Goal: Task Accomplishment & Management: Use online tool/utility

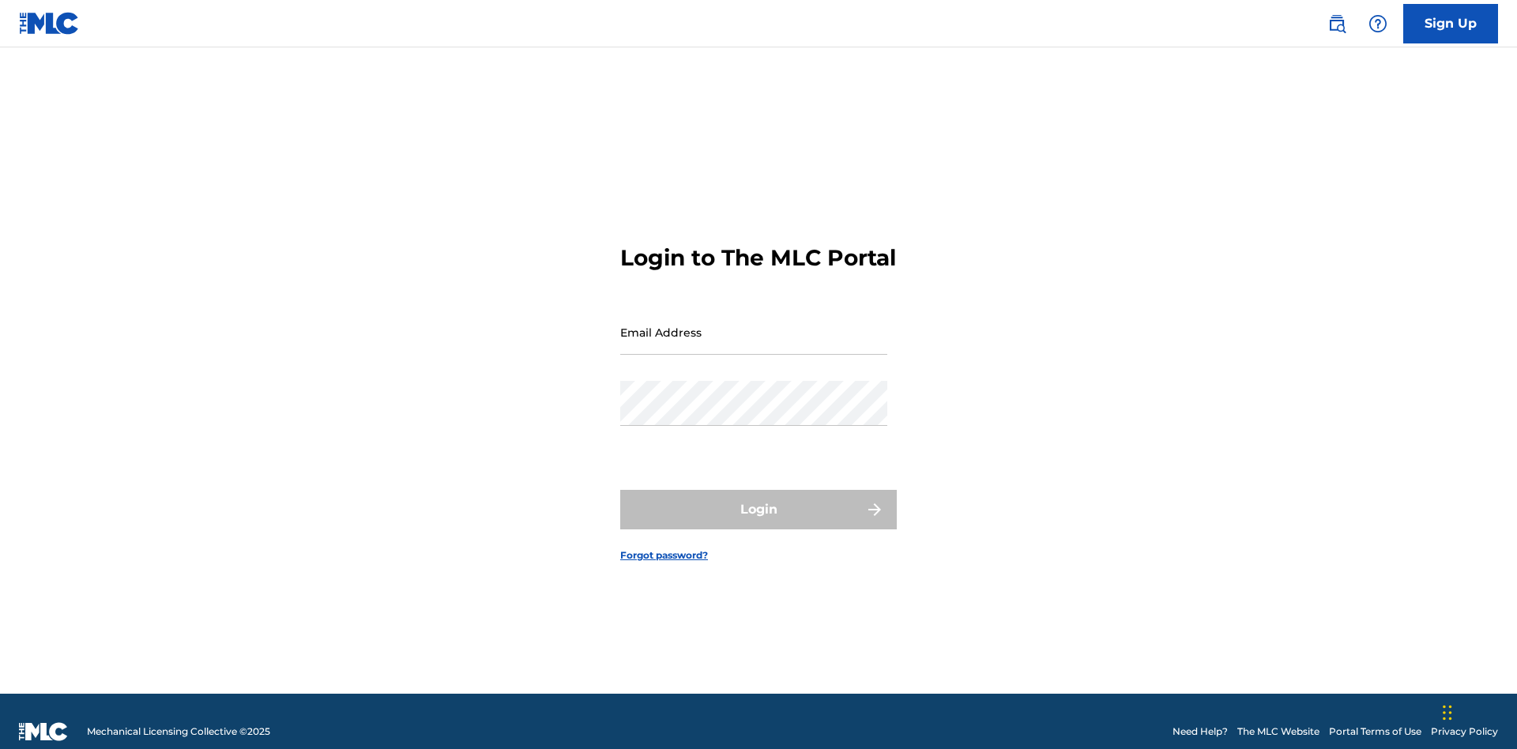
scroll to position [21, 0]
click at [754, 325] on input "Email Address" at bounding box center [753, 332] width 267 height 45
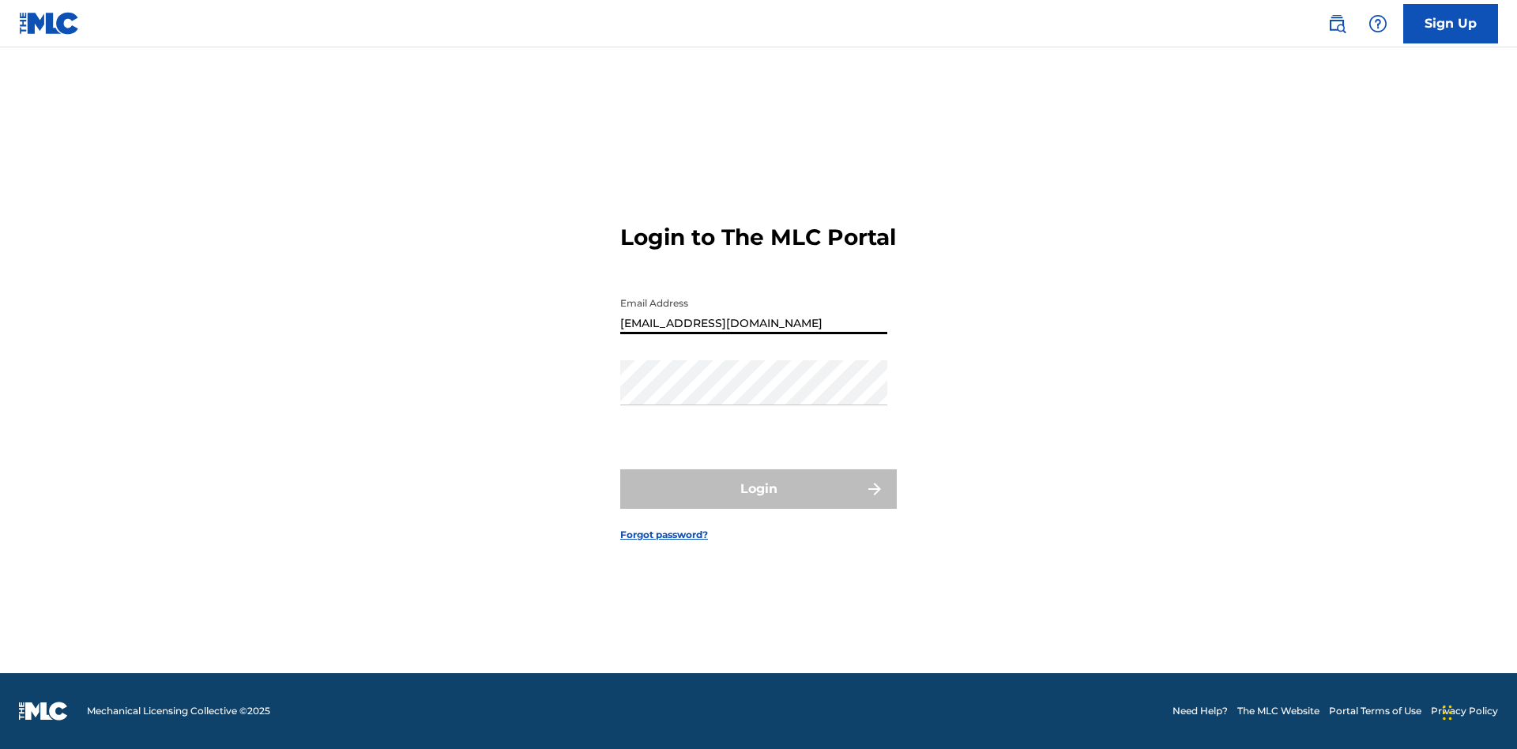
type input "[EMAIL_ADDRESS][DOMAIN_NAME]"
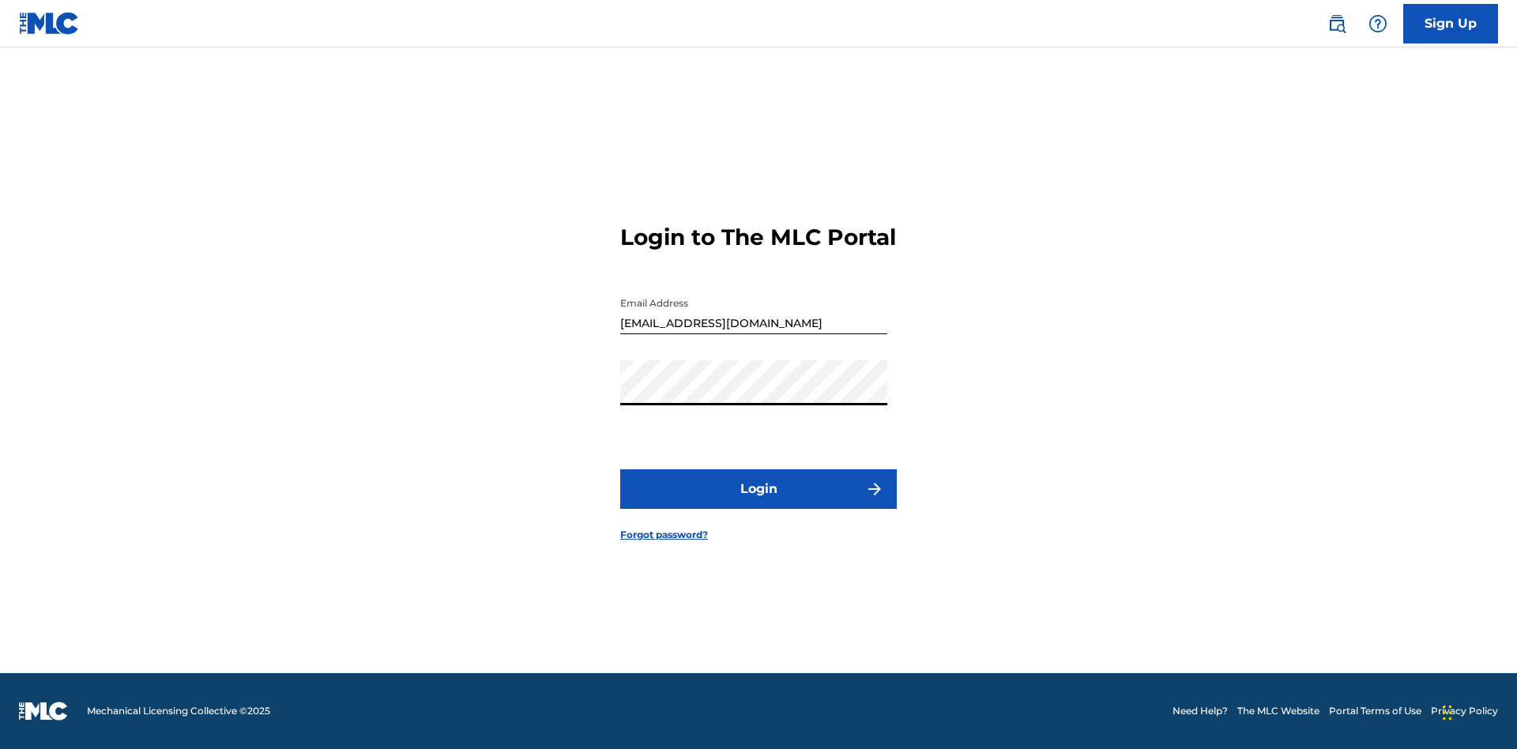
click at [758, 502] on button "Login" at bounding box center [758, 488] width 276 height 39
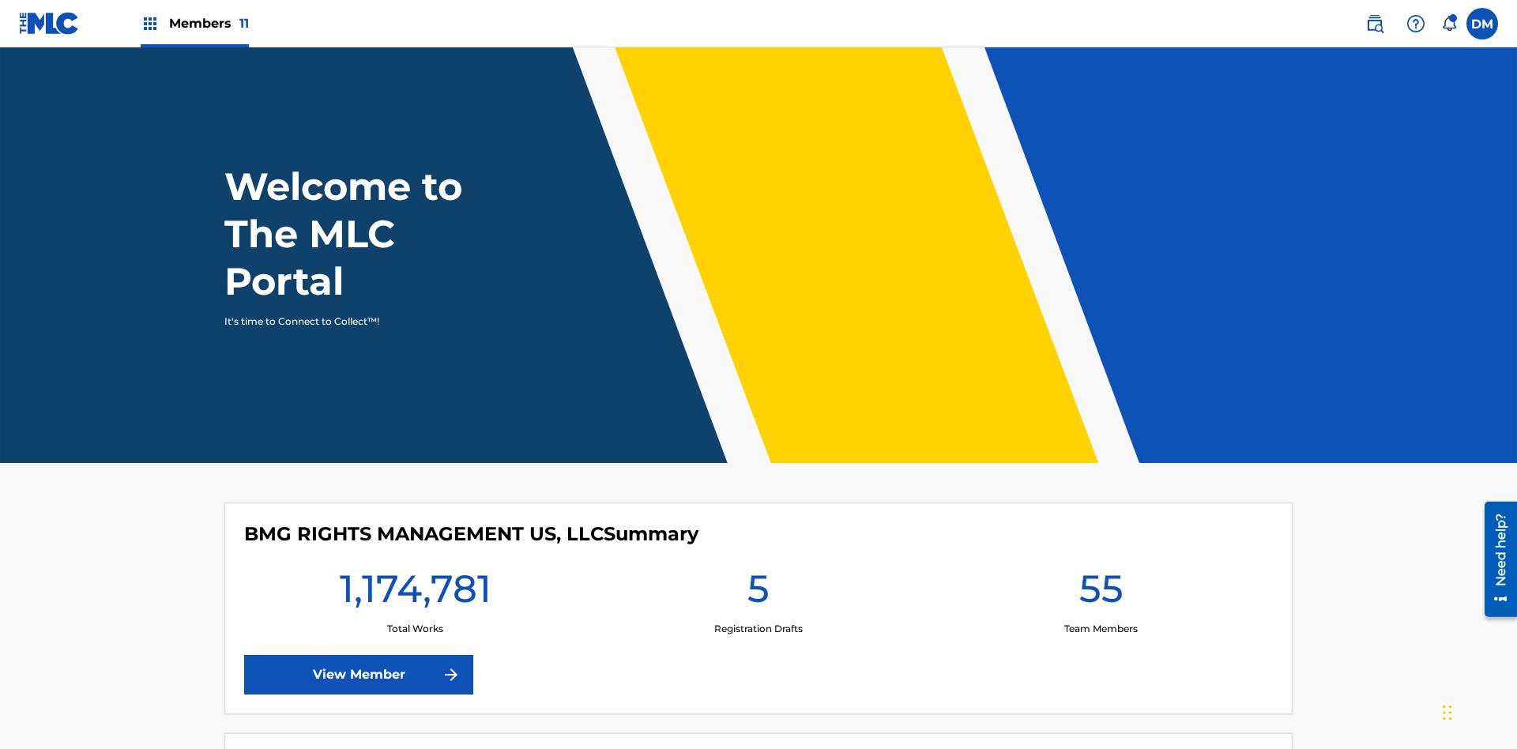
scroll to position [68, 0]
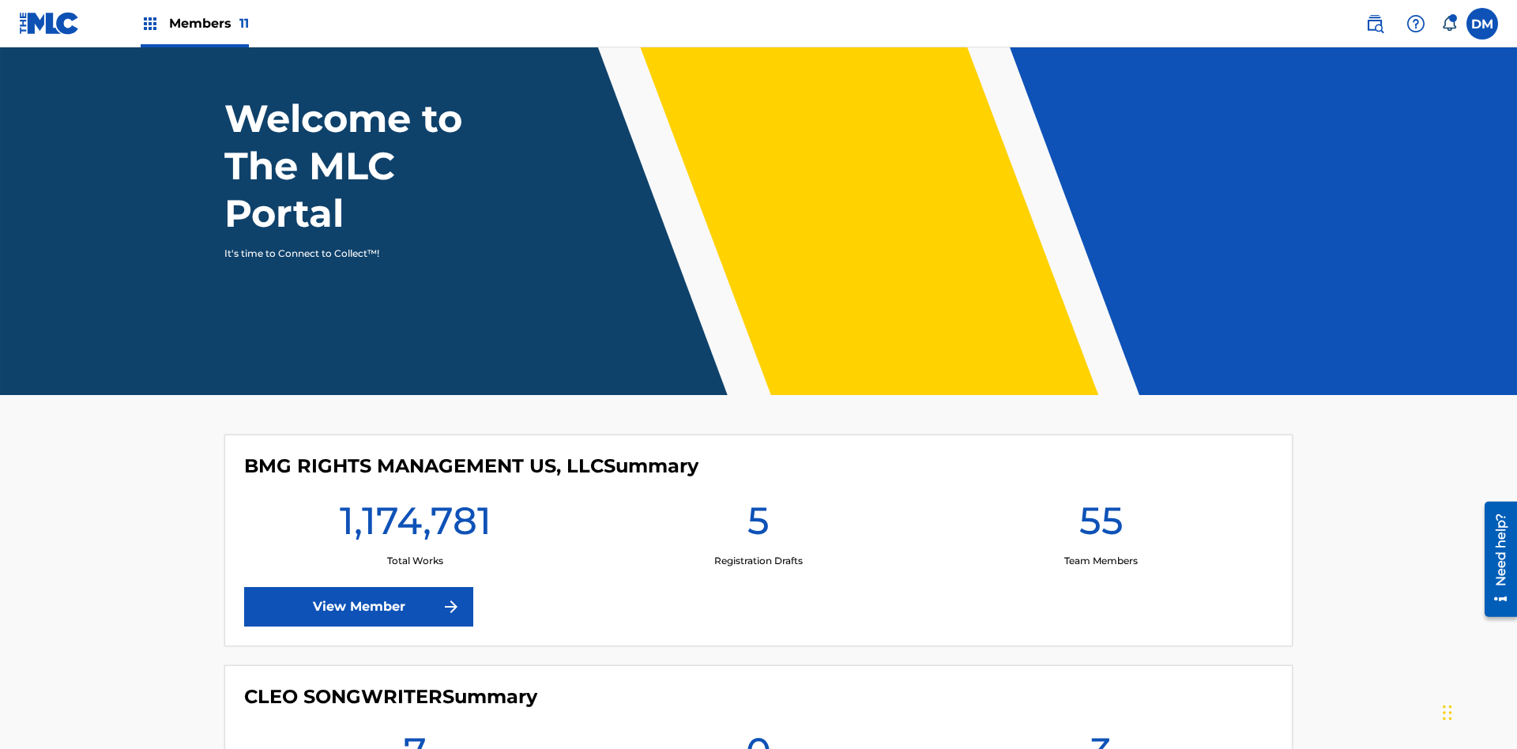
click at [194, 23] on span "Members 11" at bounding box center [209, 23] width 80 height 18
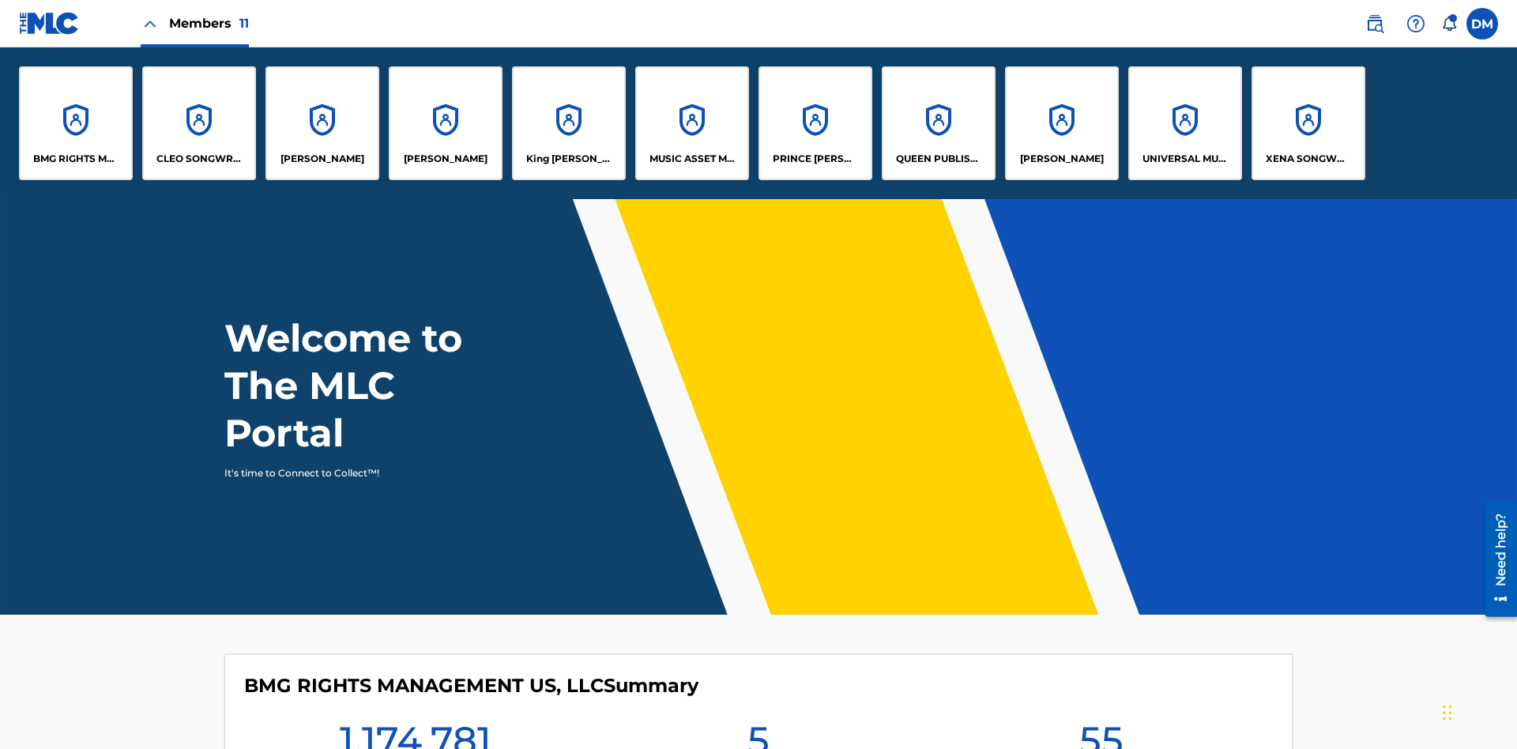
scroll to position [57, 0]
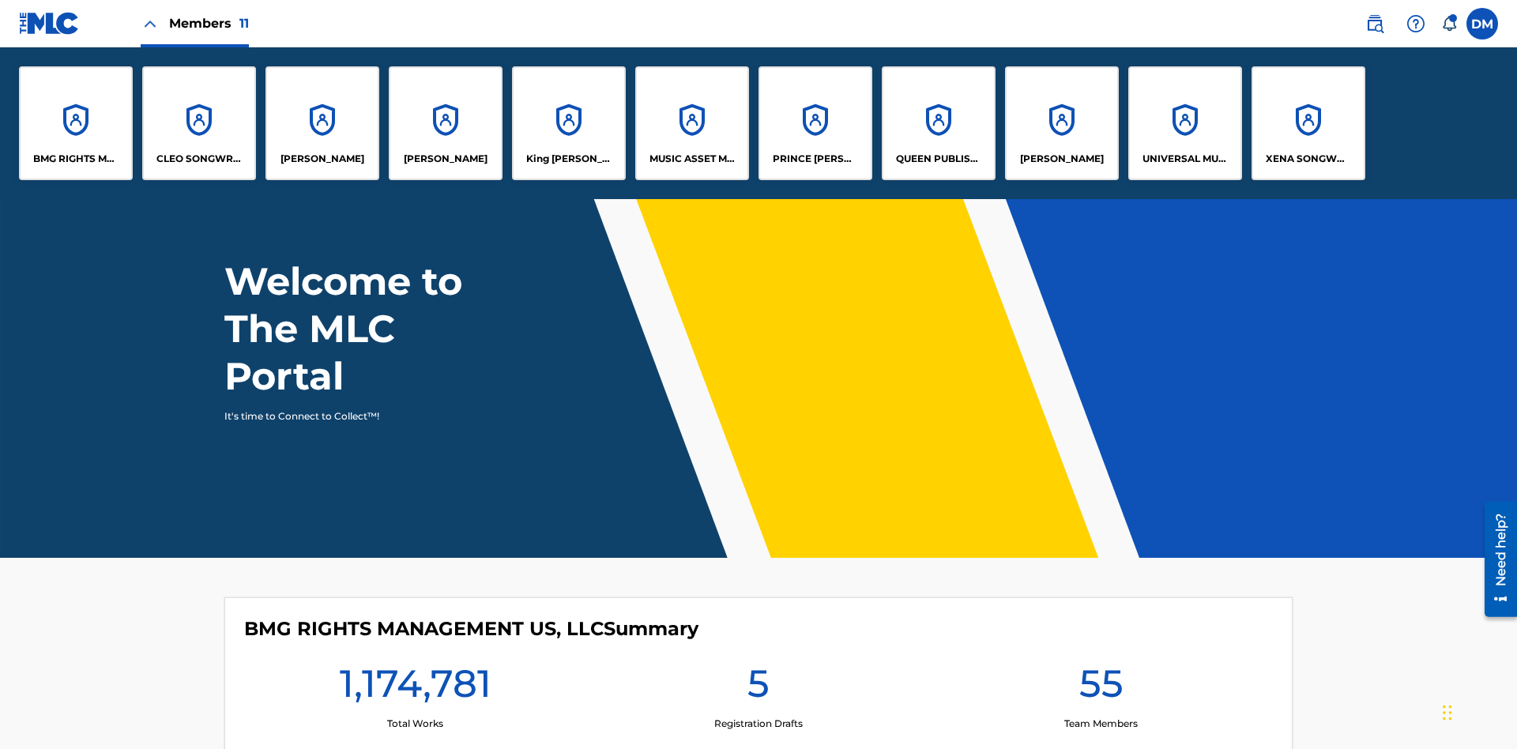
click at [1307, 159] on p "XENA SONGWRITER" at bounding box center [1308, 159] width 86 height 14
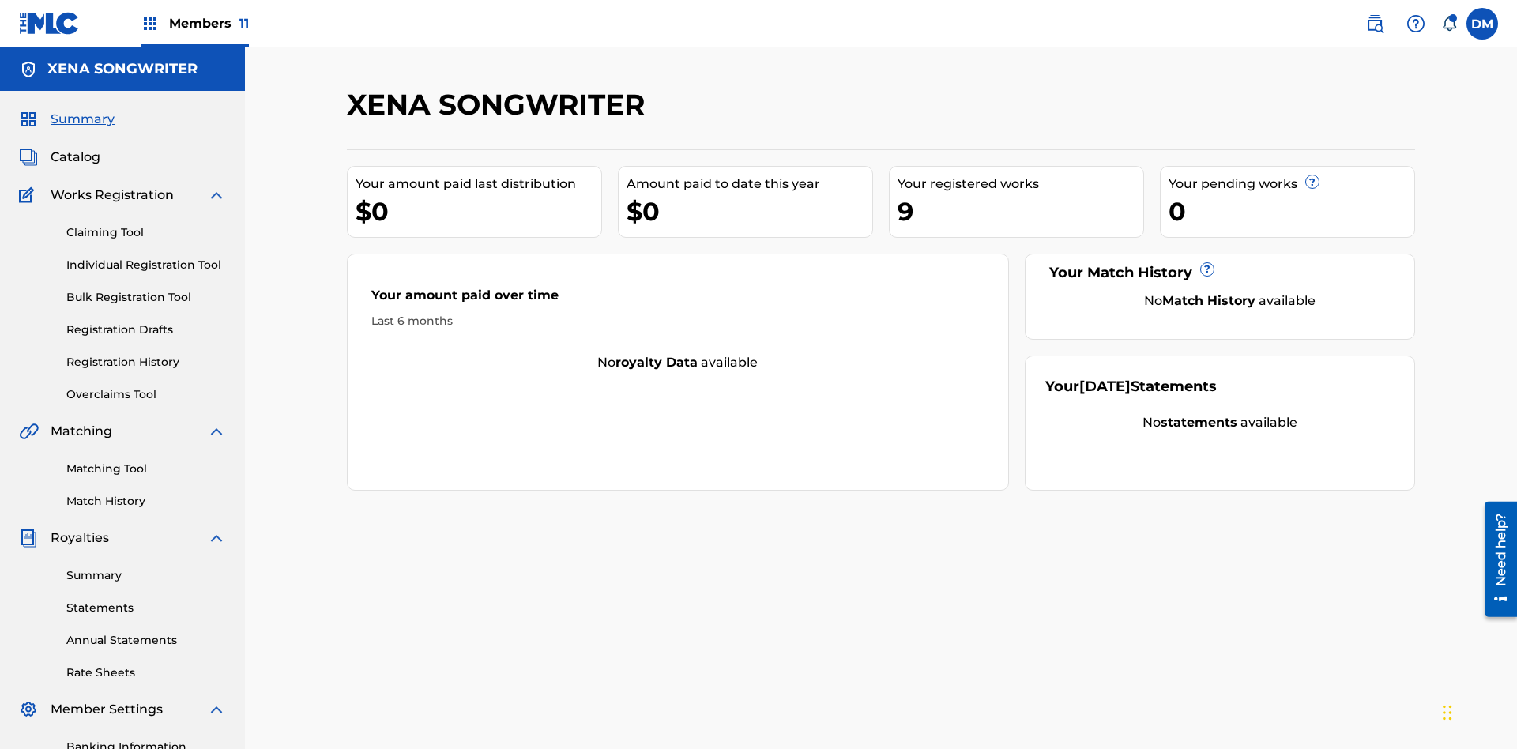
click at [146, 386] on link "Overclaims Tool" at bounding box center [146, 394] width 160 height 17
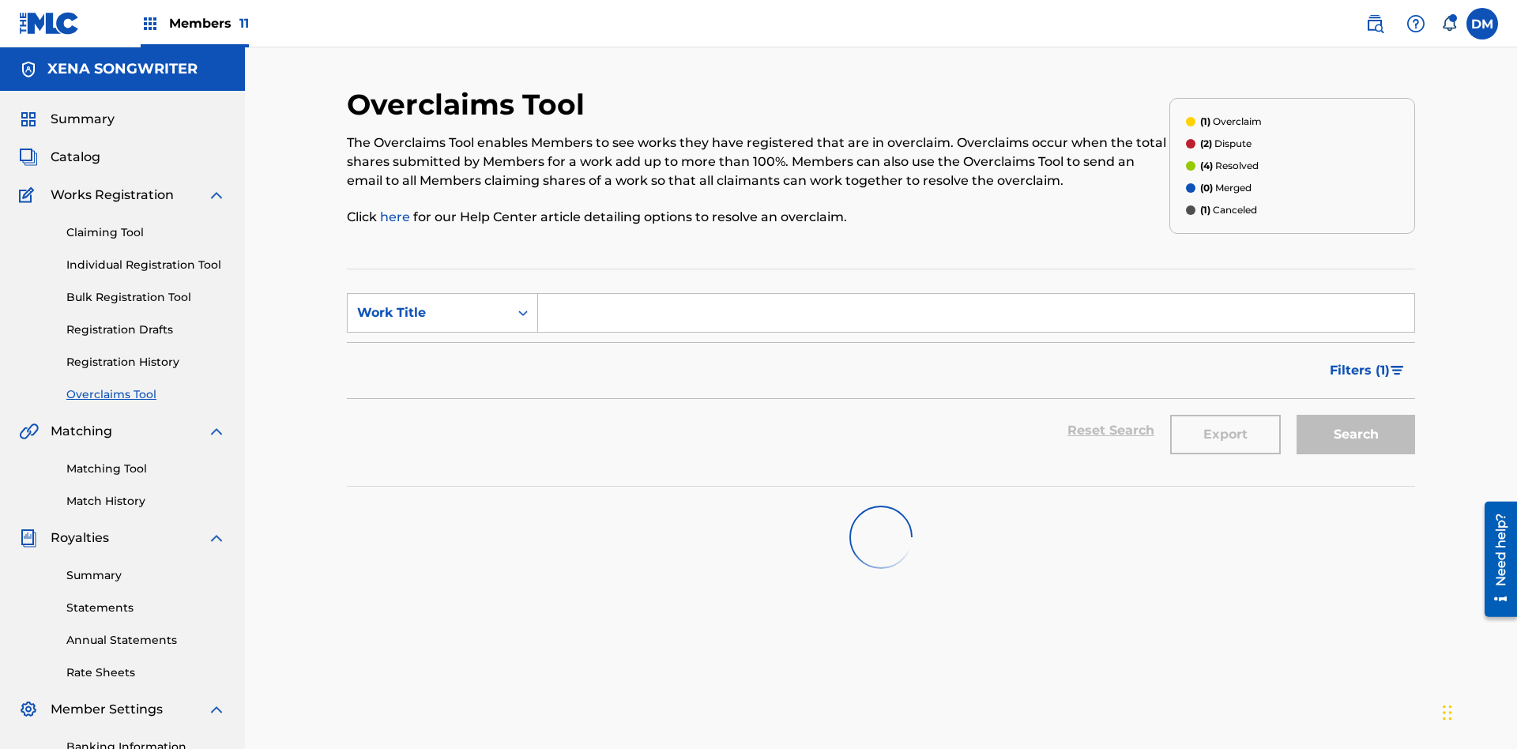
scroll to position [203, 0]
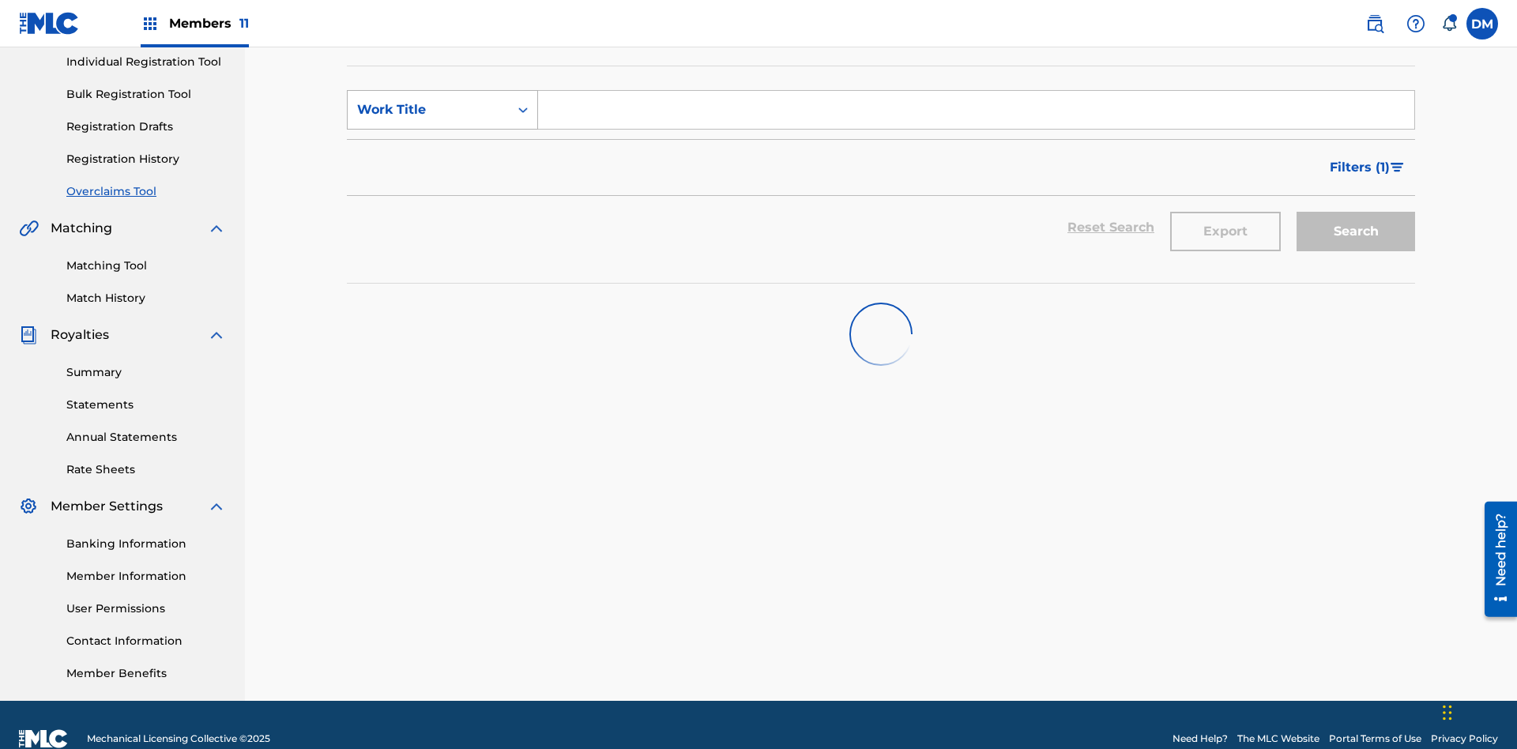
click at [428, 110] on div "Work Title" at bounding box center [428, 109] width 142 height 19
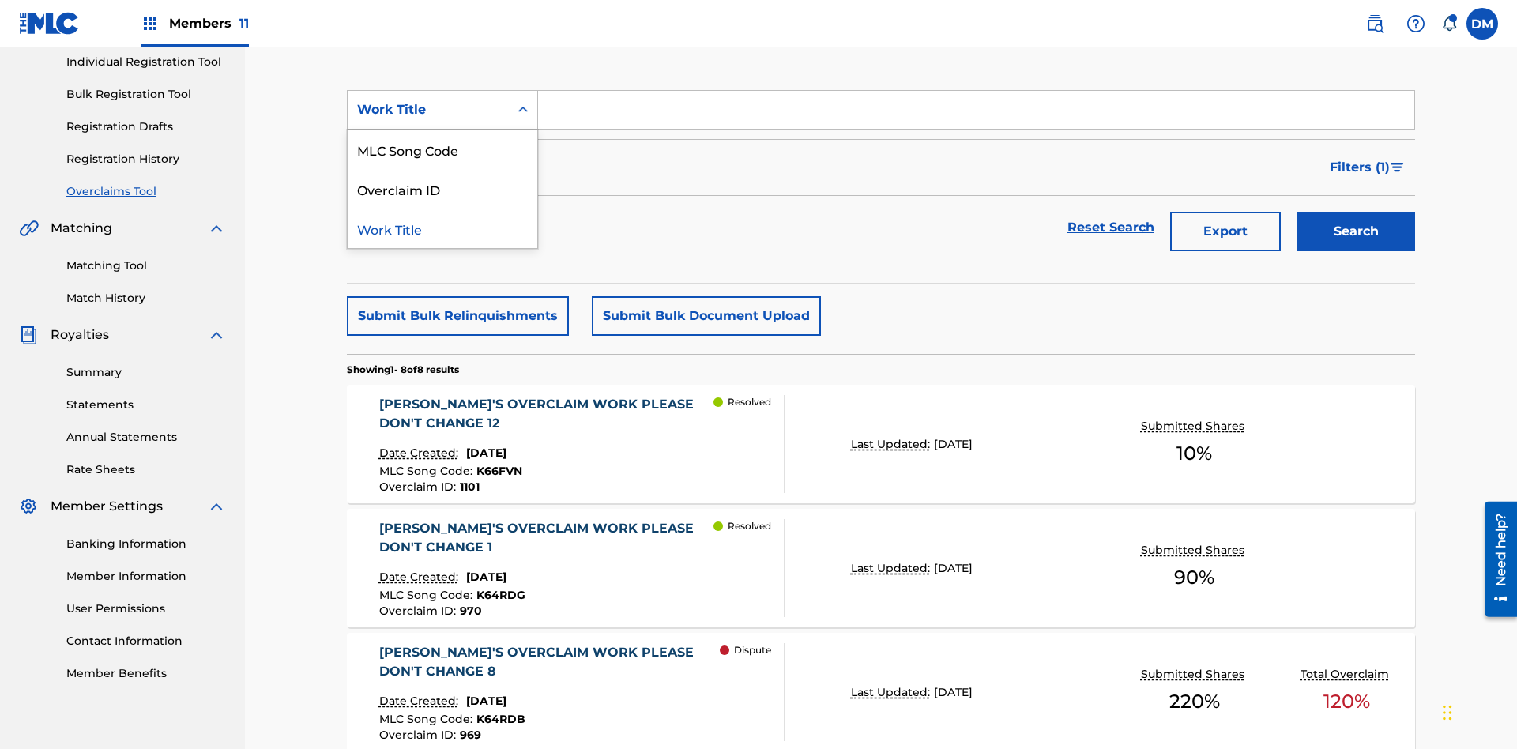
click at [442, 228] on div "Work Title" at bounding box center [443, 228] width 190 height 39
click at [976, 114] on input "Search Form" at bounding box center [976, 110] width 876 height 38
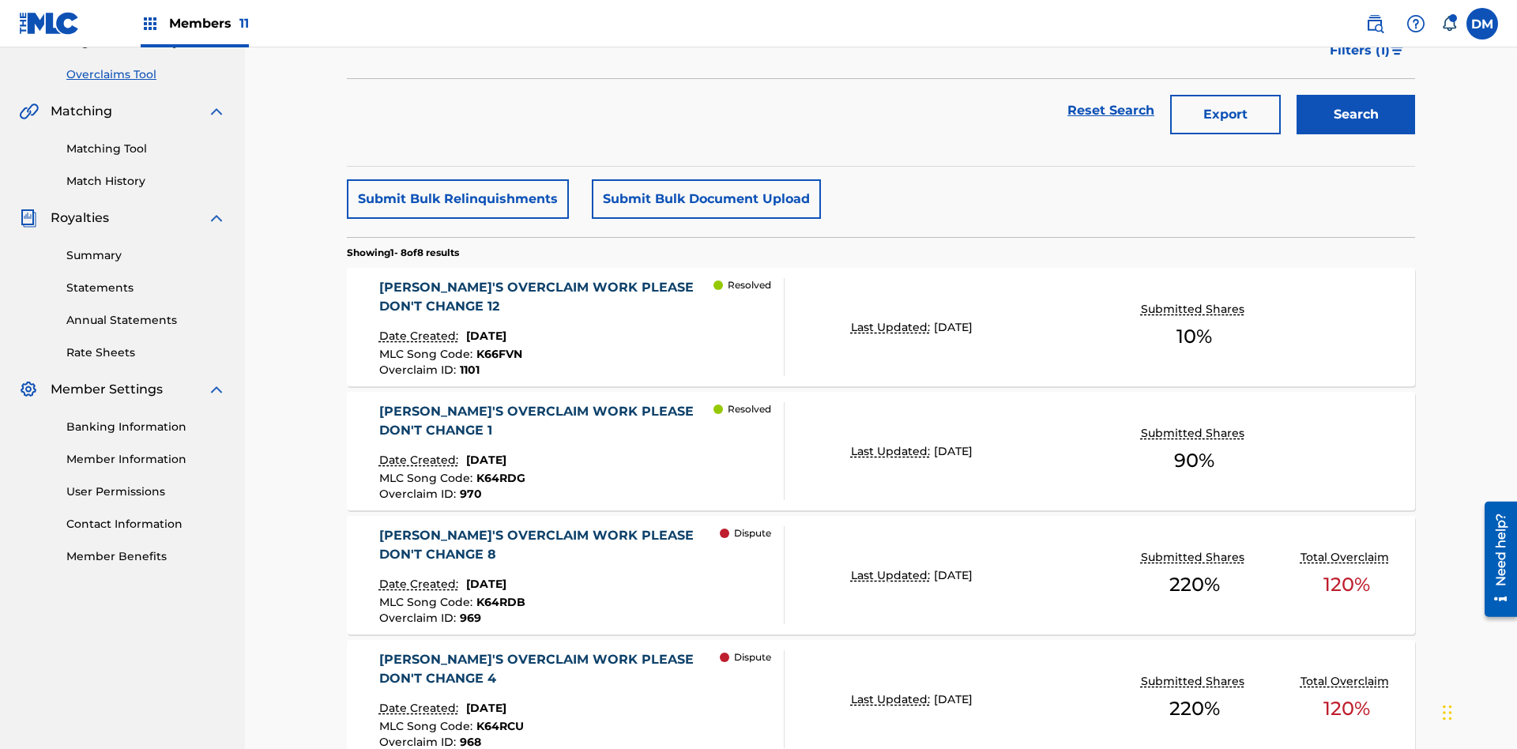
type input "KRYSTAL'S OVERCLAIM WORK PLEASE DON'T CHANGE 8"
click at [1355, 115] on button "Search" at bounding box center [1355, 114] width 118 height 39
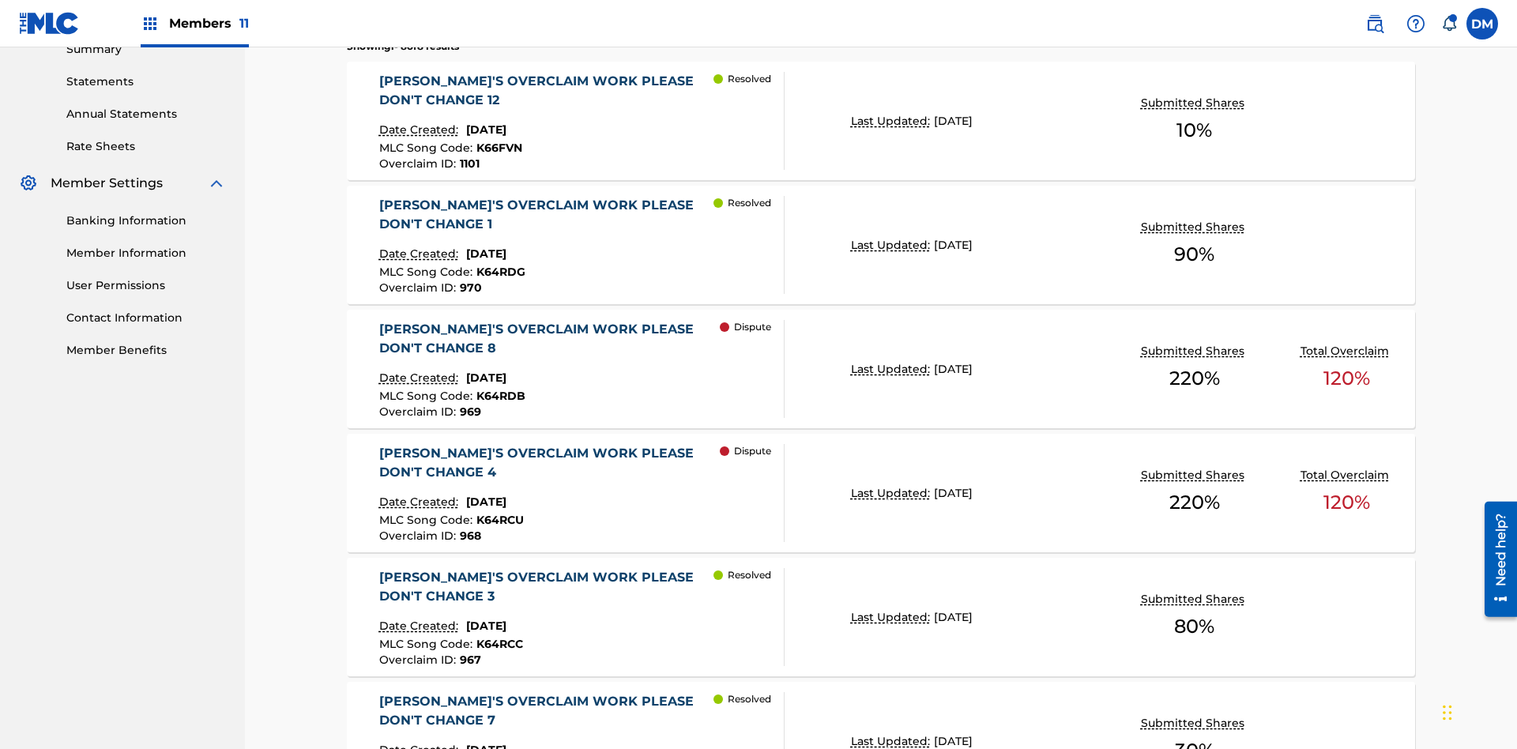
scroll to position [774, 0]
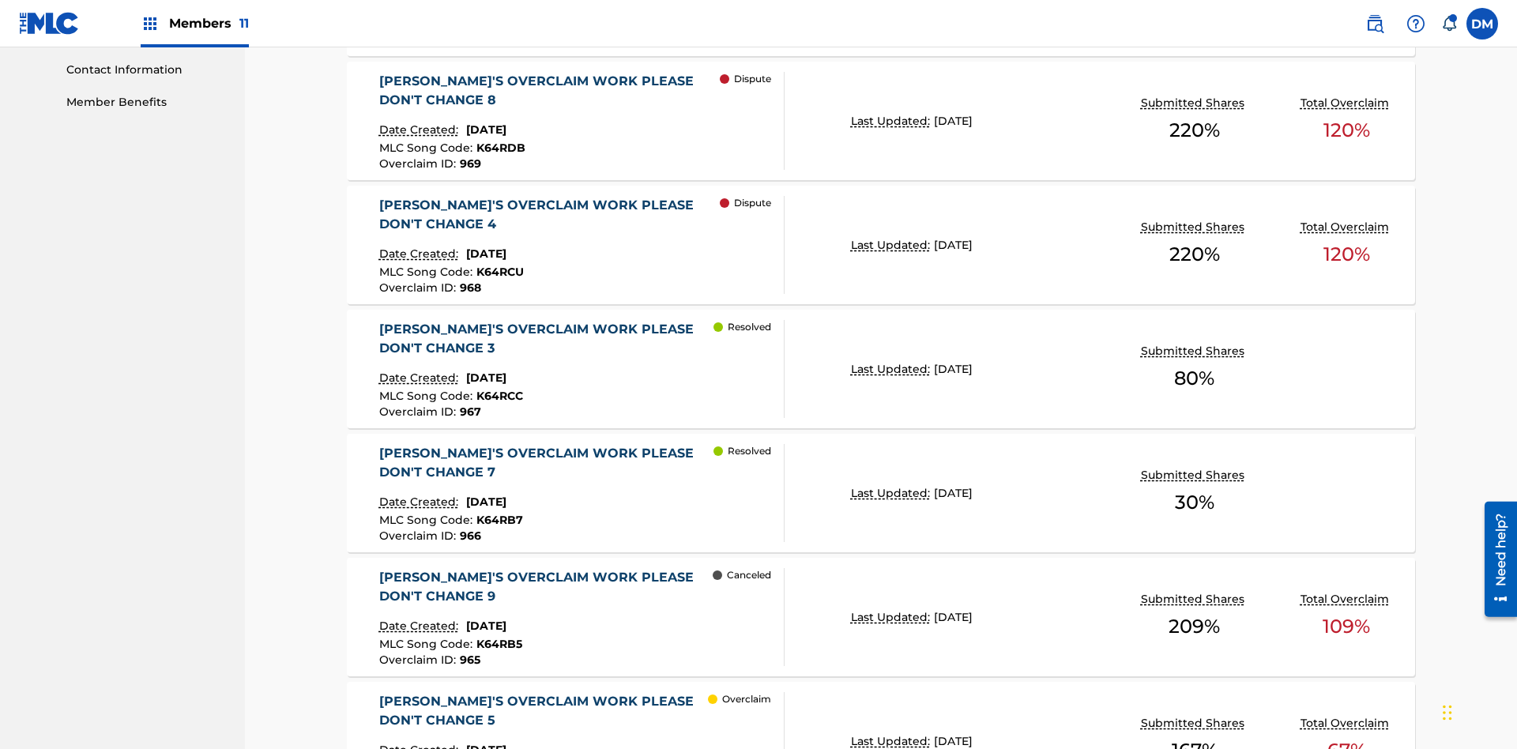
click at [498, 141] on span "K64RDB" at bounding box center [500, 148] width 49 height 14
